Goal: Task Accomplishment & Management: Use online tool/utility

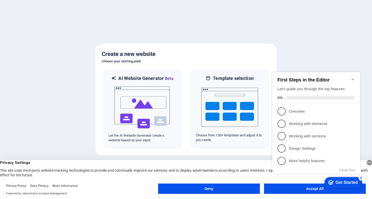
click at [233, 188] on button "Deny" at bounding box center [209, 189] width 102 height 10
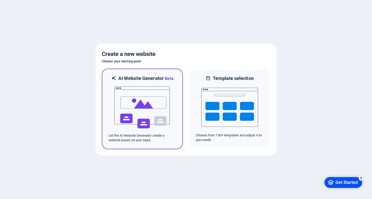
click at [142, 103] on img at bounding box center [142, 108] width 57 height 52
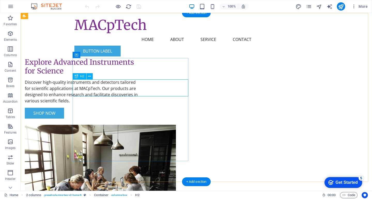
click at [102, 75] on div "Explore Advanced Instruments for Science" at bounding box center [83, 66] width 116 height 17
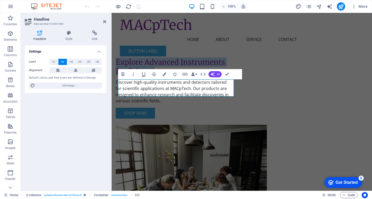
click at [147, 75] on h2 "Explore Advanced Instruments for Science" at bounding box center [174, 66] width 116 height 17
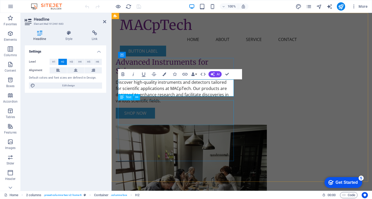
click at [158, 104] on div "Discover high-quality instruments and detectors tailored for scientific applica…" at bounding box center [174, 91] width 116 height 25
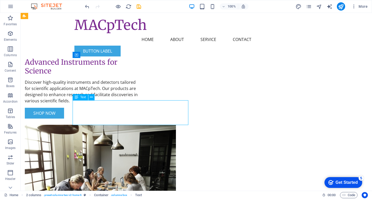
click at [115, 104] on div "Discover high-quality instruments and detectors tailored for scientific applica…" at bounding box center [83, 91] width 116 height 25
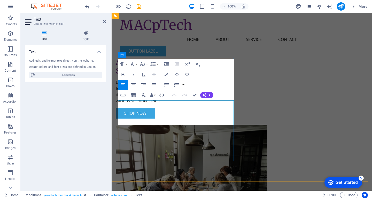
click at [160, 104] on p "Discover high-quality instruments and detectors tailored for scientific applica…" at bounding box center [174, 91] width 116 height 25
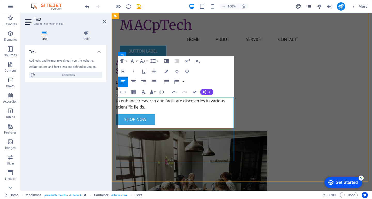
click at [188, 107] on p "Discover high-quality instruments and detectors tailored for scientific applica…" at bounding box center [174, 94] width 116 height 31
click at [152, 110] on p "Discover high-quality instruments and detectors tailored for scientific applica…" at bounding box center [174, 94] width 116 height 31
click at [188, 110] on p "Discover high-quality instruments and detectors tailored for scientific applica…" at bounding box center [174, 94] width 116 height 31
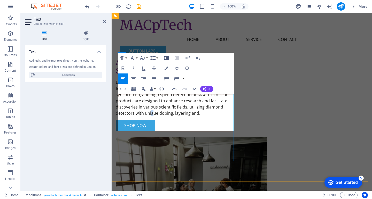
click at [153, 116] on p "Discover high-quality instruments and detectors tailored for scientific applica…" at bounding box center [174, 97] width 116 height 37
click at [210, 116] on p "Discover high-quality instruments and detectors tailored for scientific applica…" at bounding box center [174, 97] width 116 height 37
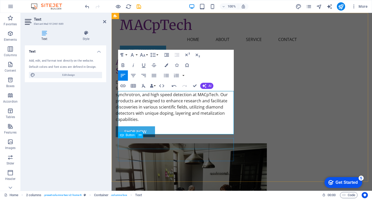
click at [212, 137] on div "Shop Now" at bounding box center [174, 131] width 116 height 11
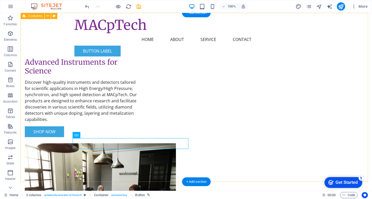
click at [227, 169] on div "Advanced Instruments for Science Discover high-quality instruments and detector…" at bounding box center [196, 140] width 351 height 254
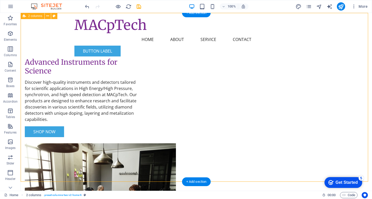
click at [116, 170] on div "Advanced Instruments for Science Discover high-quality instruments and detector…" at bounding box center [196, 140] width 351 height 254
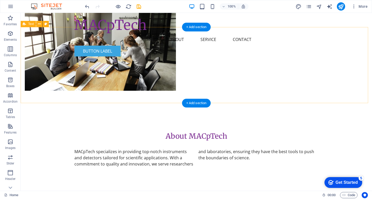
scroll to position [156, 0]
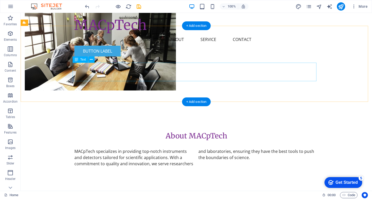
click at [93, 148] on div "MACpTech specializes in providing top-notch instruments and detectors tailored …" at bounding box center [196, 157] width 244 height 19
click at [95, 148] on div "MACpTech specializes in providing top-notch instruments and detectors tailored …" at bounding box center [196, 157] width 244 height 19
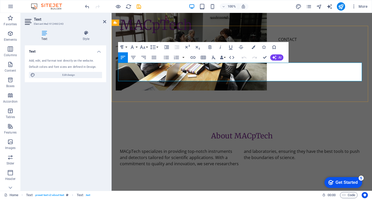
click at [139, 148] on p "MACpTech specializes in providing top-notch instruments and detectors tailored …" at bounding box center [242, 157] width 244 height 19
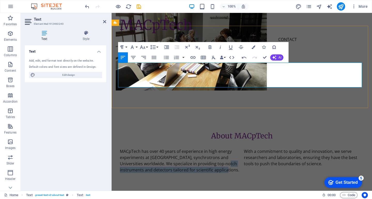
drag, startPoint x: 211, startPoint y: 79, endPoint x: 206, endPoint y: 84, distance: 7.3
click at [206, 148] on p "MACpTech has over 40 years of experience in high energy experiments at [GEOGRAP…" at bounding box center [242, 160] width 244 height 25
click at [217, 148] on p "MACpTech has over 40 years of experience in high energy experiments at [GEOGRAP…" at bounding box center [242, 160] width 244 height 25
click at [210, 148] on p "MACpTech has over 40 years of experience in high energy experiments at [GEOGRAP…" at bounding box center [242, 160] width 244 height 25
drag, startPoint x: 142, startPoint y: 83, endPoint x: 191, endPoint y: 84, distance: 49.5
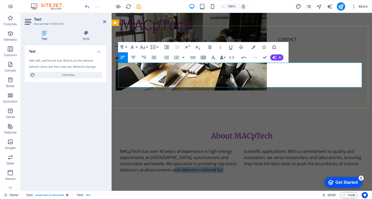
click at [191, 148] on p "MACpTech has over 40 years of experience in high energy experiments at [GEOGRAP…" at bounding box center [242, 160] width 244 height 25
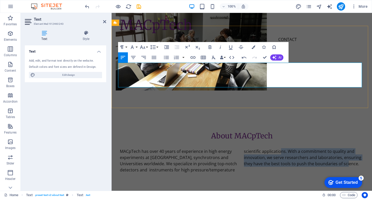
drag, startPoint x: 267, startPoint y: 66, endPoint x: 326, endPoint y: 78, distance: 59.5
click at [326, 148] on p "MACpTech has over 40 years of experience in high energy experiments at [GEOGRAP…" at bounding box center [242, 160] width 244 height 25
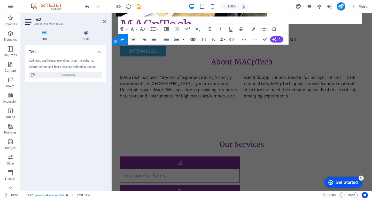
scroll to position [237, 0]
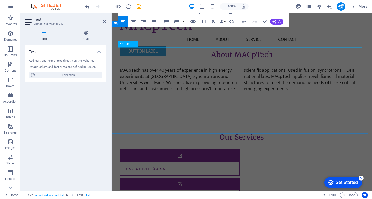
click at [212, 133] on div "Our Services" at bounding box center [242, 137] width 244 height 9
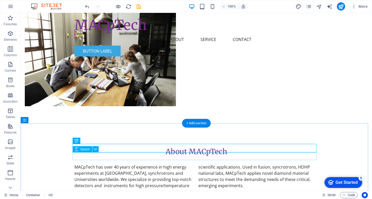
scroll to position [140, 0]
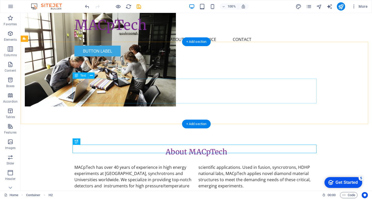
click at [206, 164] on div "MACpTech has over 40 years of experience in high energy experiments at [GEOGRAP…" at bounding box center [196, 176] width 244 height 25
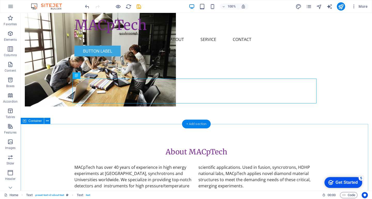
click at [199, 123] on div "+ Add section" at bounding box center [196, 124] width 29 height 9
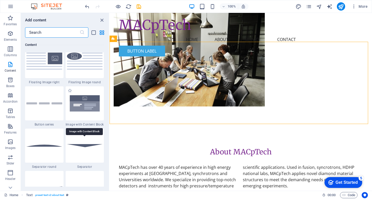
scroll to position [1166, 0]
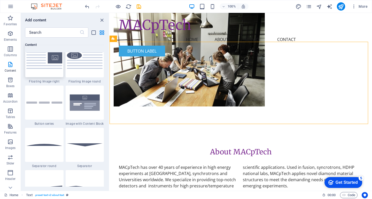
click at [41, 69] on img at bounding box center [44, 60] width 36 height 17
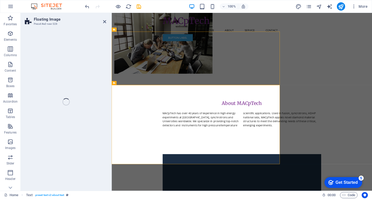
select select "%"
select select "rem"
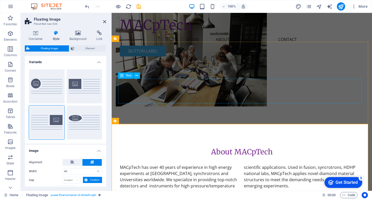
click at [130, 76] on span "Text" at bounding box center [129, 75] width 6 height 3
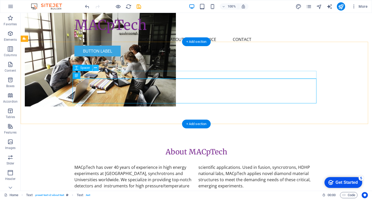
click at [97, 68] on icon at bounding box center [95, 67] width 3 height 5
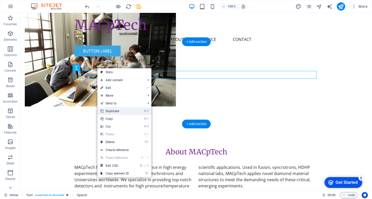
click at [100, 109] on icon at bounding box center [101, 111] width 3 height 8
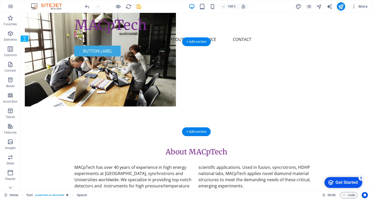
drag, startPoint x: 110, startPoint y: 85, endPoint x: 105, endPoint y: 109, distance: 24.2
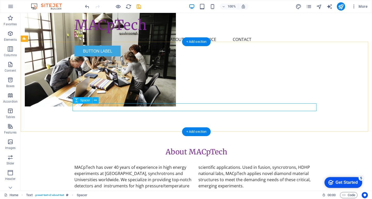
click at [106, 189] on div at bounding box center [196, 193] width 244 height 8
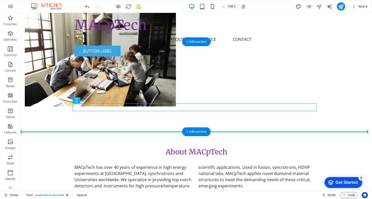
drag, startPoint x: 107, startPoint y: 114, endPoint x: 82, endPoint y: 107, distance: 25.8
drag, startPoint x: 98, startPoint y: 114, endPoint x: 77, endPoint y: 117, distance: 20.8
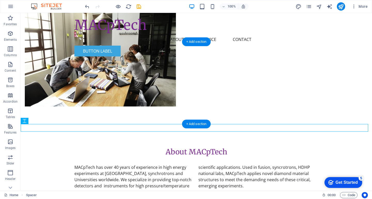
click at [124, 127] on div "About MACpTech MACpTech has over 40 years of experience in high energy experime…" at bounding box center [196, 168] width 351 height 83
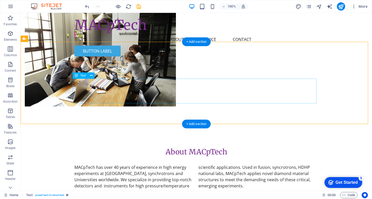
click at [182, 164] on div "MACpTech has over 40 years of experience in high energy experiments at [GEOGRAP…" at bounding box center [196, 176] width 244 height 25
click at [179, 164] on div "MACpTech has over 40 years of experience in high energy experiments at [GEOGRAP…" at bounding box center [196, 176] width 244 height 25
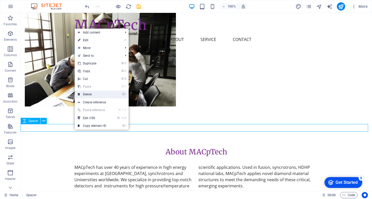
click at [89, 94] on link "⌦ Delete" at bounding box center [92, 95] width 35 height 8
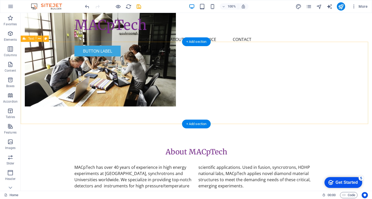
click at [96, 127] on div "About MACpTech MACpTech has over 40 years of experience in high energy experime…" at bounding box center [196, 168] width 351 height 83
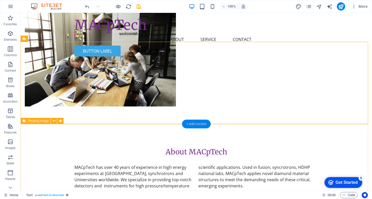
click at [194, 122] on div "+ Add section" at bounding box center [196, 124] width 29 height 9
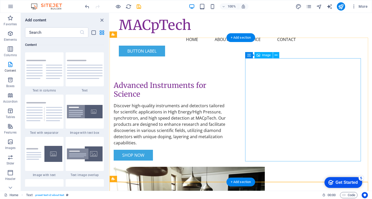
scroll to position [0, 0]
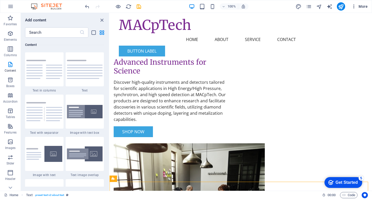
click at [360, 8] on span "More" at bounding box center [359, 6] width 16 height 5
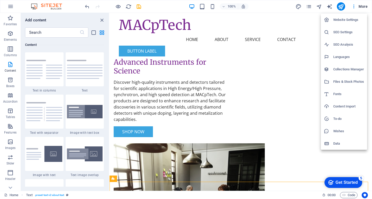
click at [320, 6] on div at bounding box center [186, 99] width 372 height 199
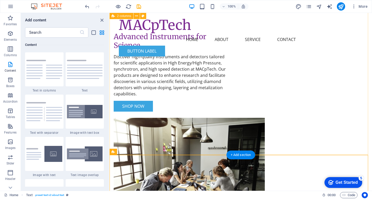
scroll to position [27, 0]
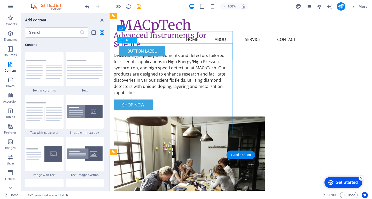
click at [161, 45] on div "Advanced Instruments for Science" at bounding box center [172, 39] width 116 height 17
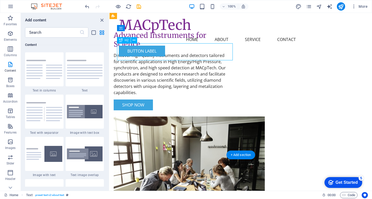
click at [161, 45] on div "Advanced Instruments for Science" at bounding box center [172, 39] width 116 height 17
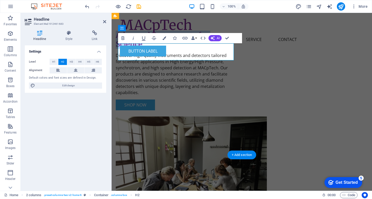
click at [160, 48] on h2 "Advanced Instruments for Science" at bounding box center [174, 39] width 116 height 17
click at [154, 48] on h2 "Advanced Instruments for Science" at bounding box center [174, 39] width 116 height 17
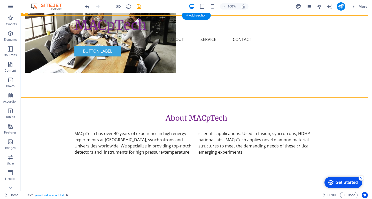
scroll to position [185, 0]
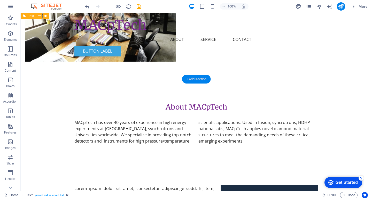
click at [194, 80] on div "+ Add section" at bounding box center [196, 79] width 29 height 9
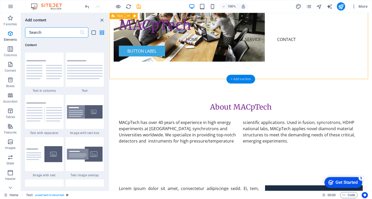
scroll to position [903, 0]
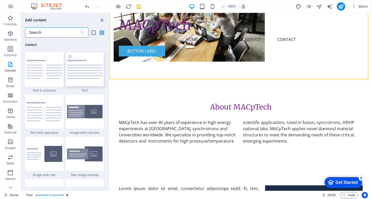
click at [93, 79] on img at bounding box center [85, 69] width 36 height 19
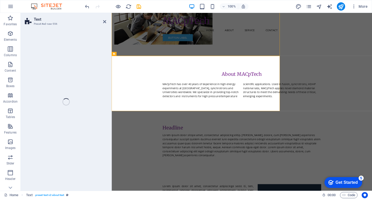
select select "preset-text-v2-default"
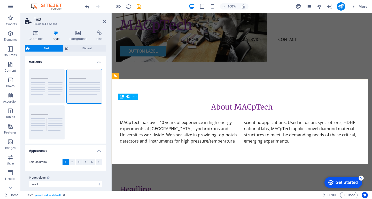
click at [125, 186] on div "Headline" at bounding box center [242, 190] width 244 height 9
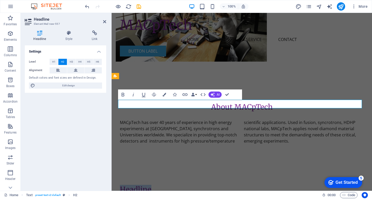
click at [125, 186] on h2 "Headline" at bounding box center [242, 190] width 244 height 9
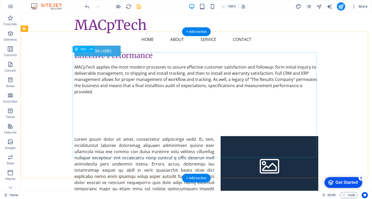
scroll to position [320, 0]
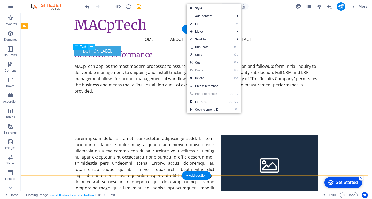
click at [92, 46] on icon at bounding box center [91, 46] width 3 height 5
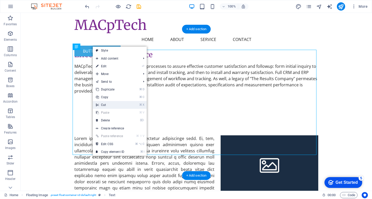
click at [101, 106] on link "⌘ X Cut" at bounding box center [110, 105] width 35 height 8
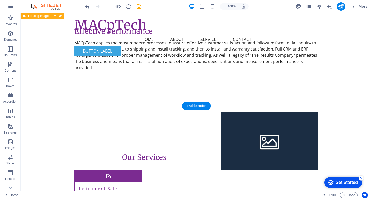
scroll to position [343, 0]
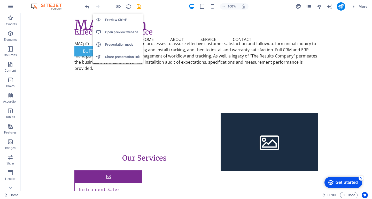
click at [119, 31] on h6 "Open preview website" at bounding box center [122, 32] width 35 height 6
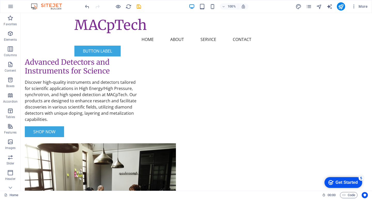
scroll to position [0, 0]
click at [138, 7] on icon "save" at bounding box center [139, 7] width 6 height 6
click at [341, 6] on icon "publish" at bounding box center [341, 7] width 6 height 6
